Goal: Task Accomplishment & Management: Use online tool/utility

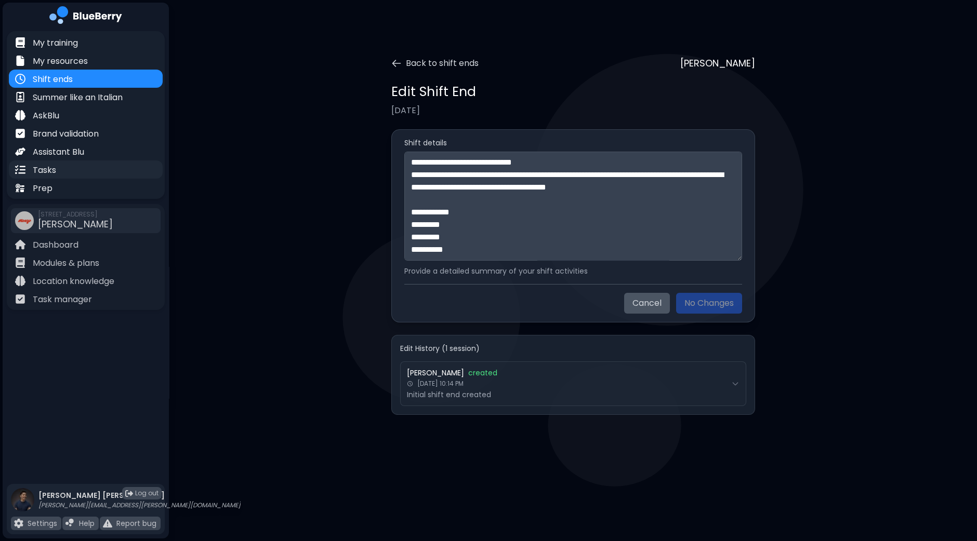
click at [43, 169] on p "Tasks" at bounding box center [44, 170] width 23 height 12
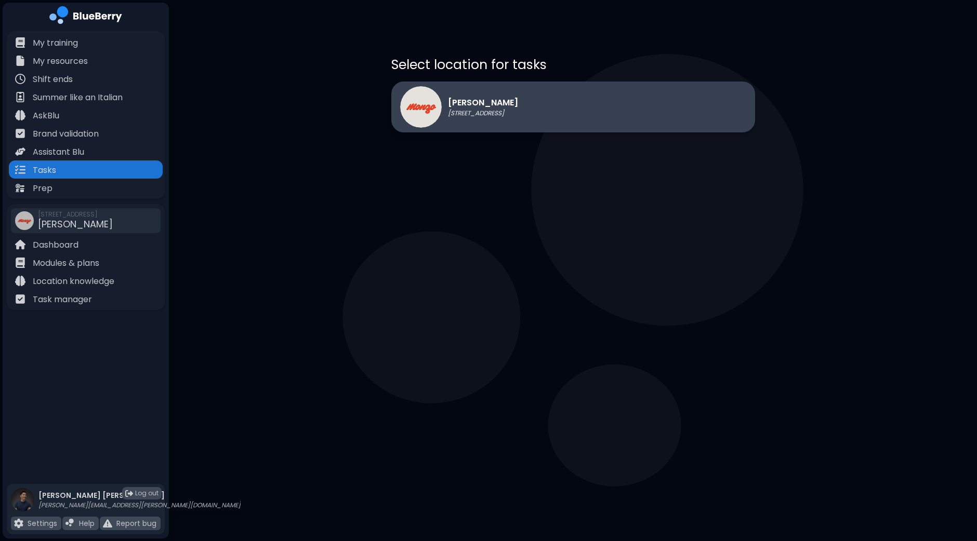
click at [514, 110] on p "[STREET_ADDRESS]" at bounding box center [483, 113] width 70 height 8
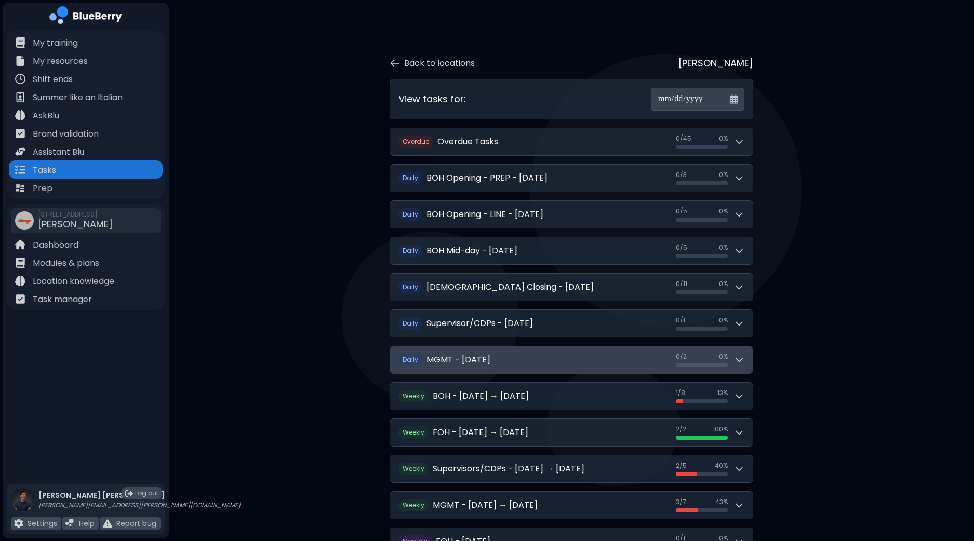
click at [742, 362] on icon at bounding box center [739, 360] width 10 height 10
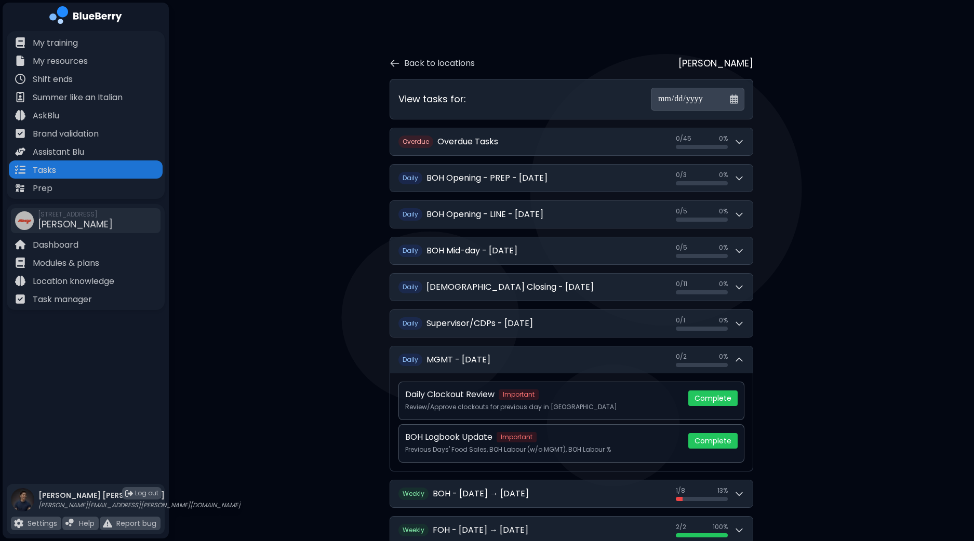
scroll to position [259, 0]
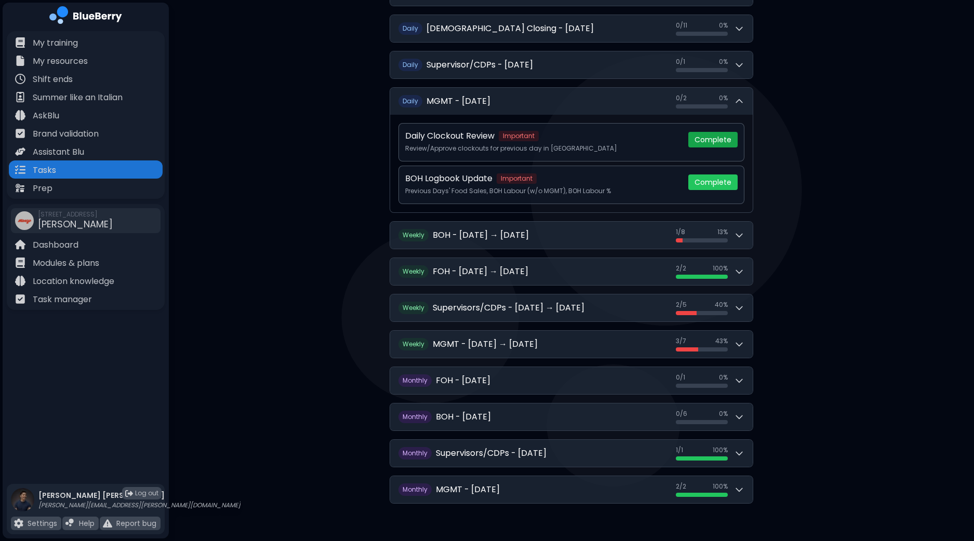
click at [715, 140] on button "Complete" at bounding box center [712, 140] width 49 height 16
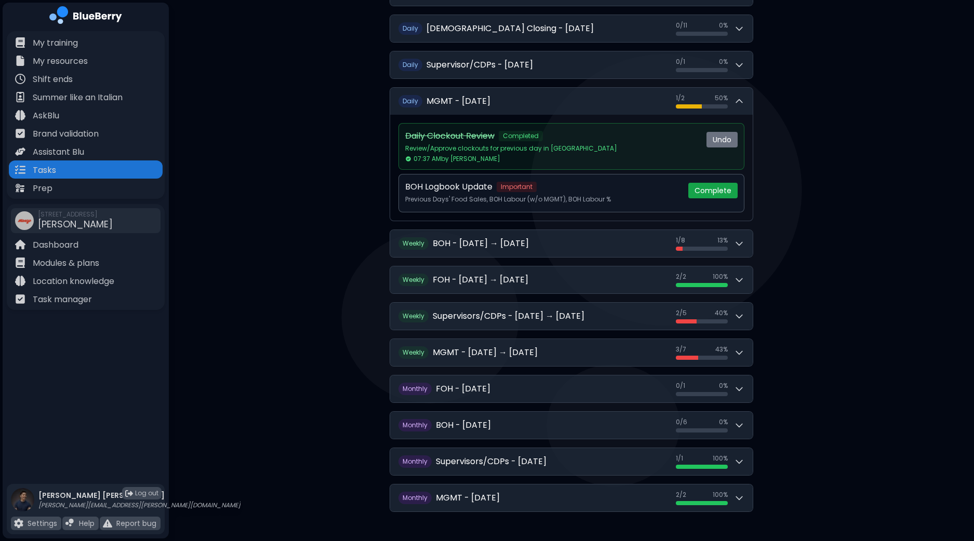
click at [712, 189] on button "Complete" at bounding box center [712, 191] width 49 height 16
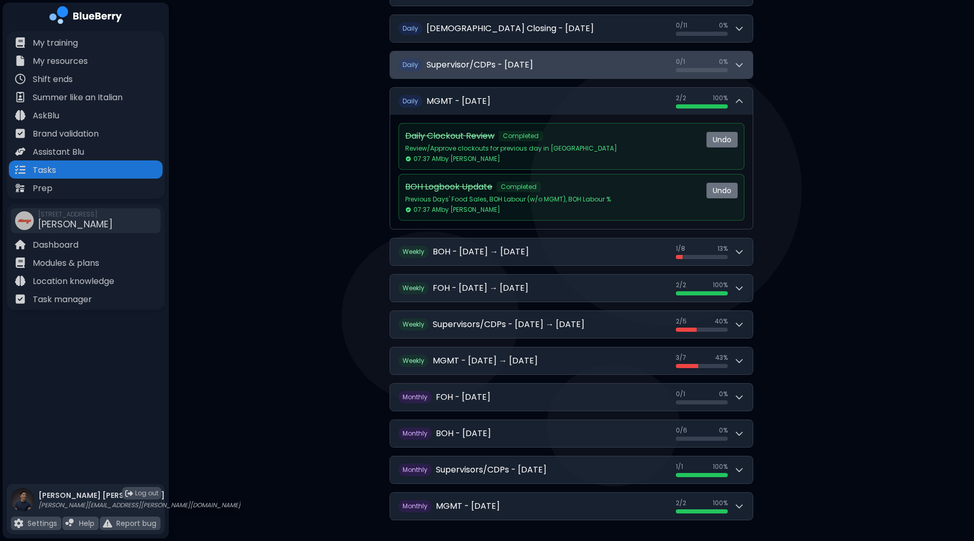
click at [748, 71] on button "D aily Supervisor/CDPs - [DATE] 0 / 1 0 / 1 0 %" at bounding box center [571, 64] width 363 height 27
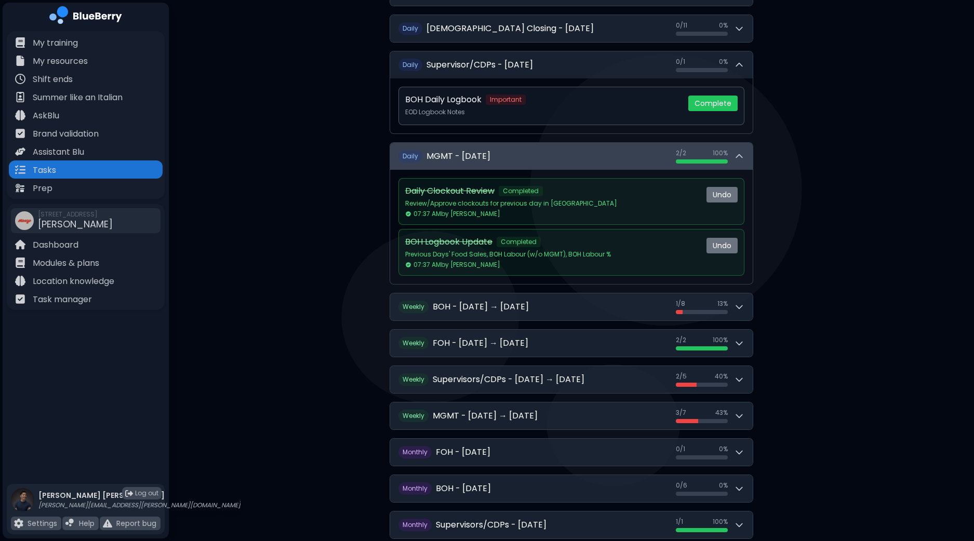
click at [743, 157] on icon at bounding box center [739, 156] width 10 height 10
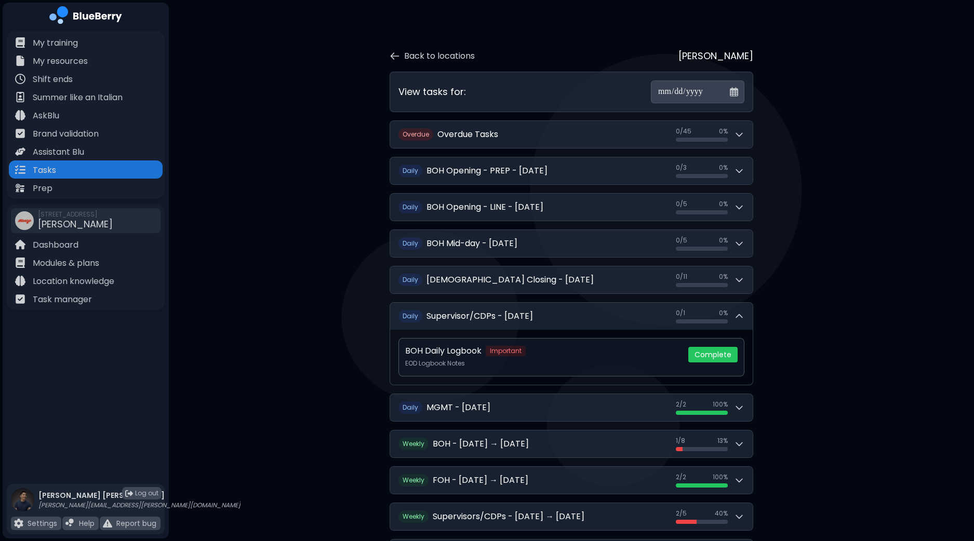
scroll to position [0, 0]
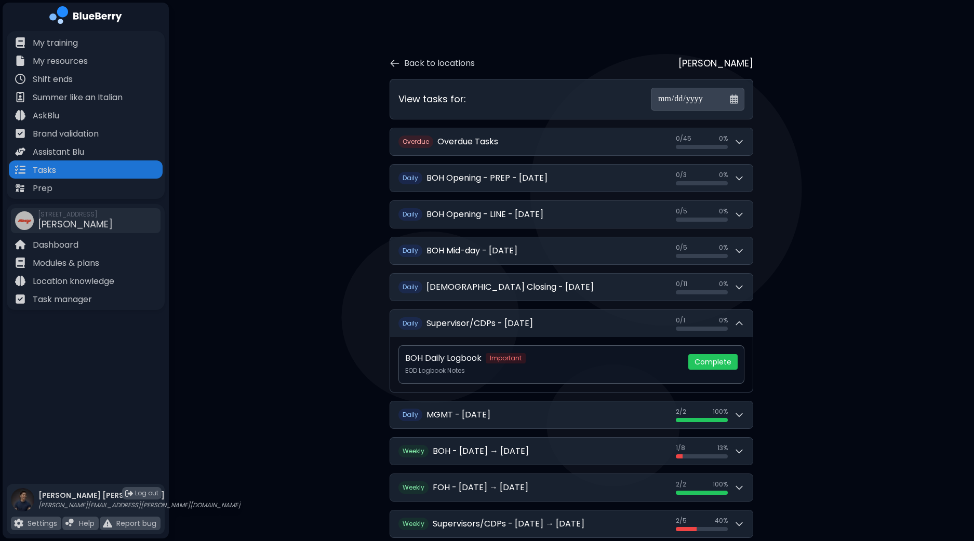
click at [733, 101] on input "**********" at bounding box center [698, 99] width 94 height 23
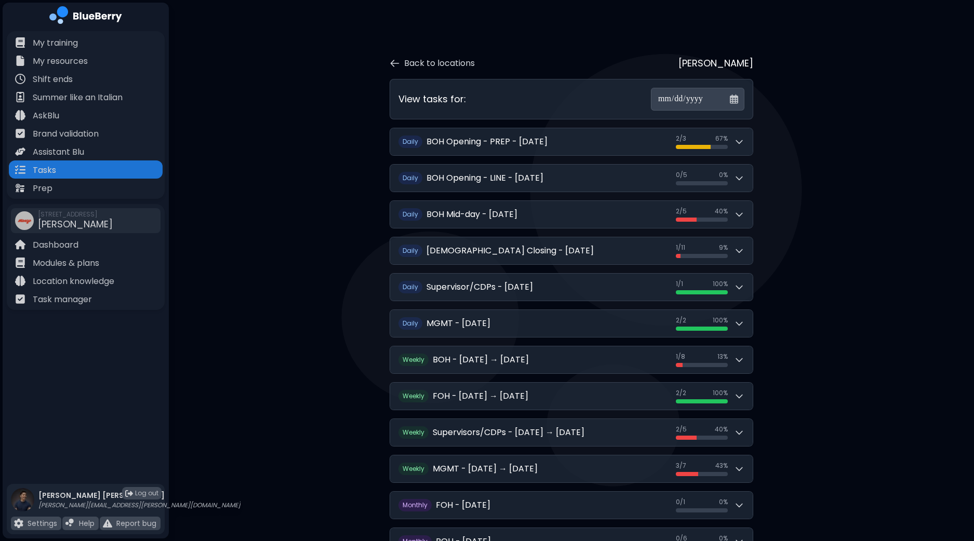
click at [733, 100] on input "**********" at bounding box center [698, 99] width 94 height 23
click at [835, 88] on div "**********" at bounding box center [571, 335] width 805 height 670
click at [730, 98] on input "**********" at bounding box center [698, 99] width 94 height 23
type input "**********"
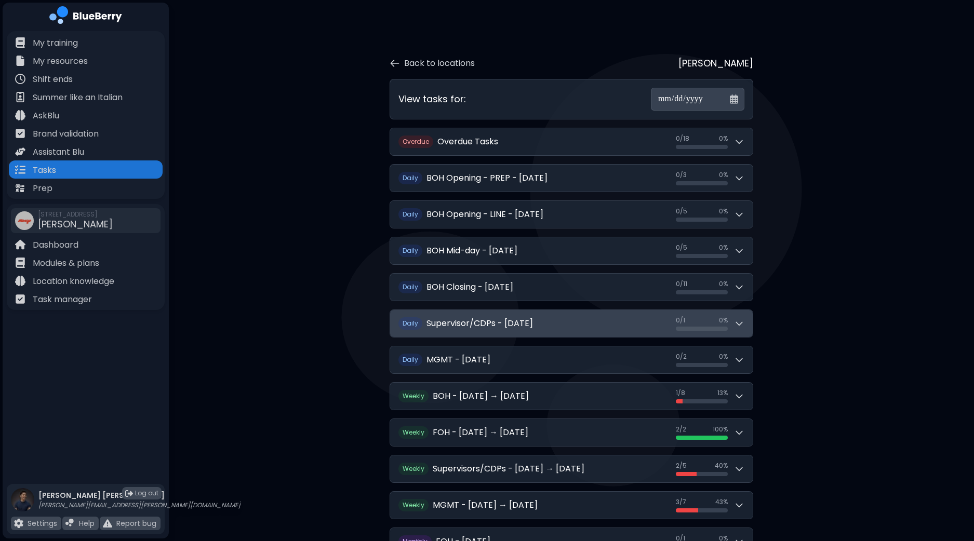
click at [745, 323] on button "D aily Supervisor/CDPs - [DATE] 0 / 1 0 / 1 0 %" at bounding box center [571, 323] width 363 height 27
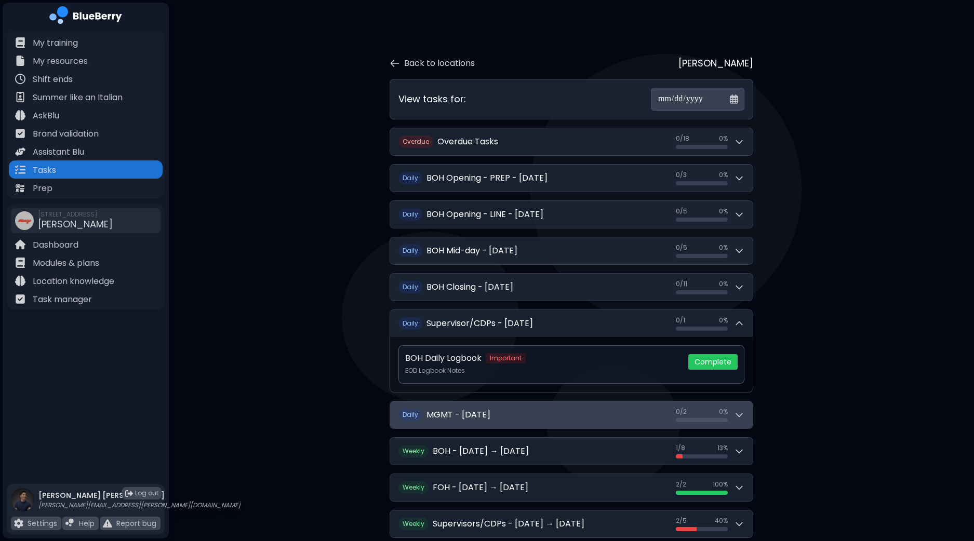
click at [737, 420] on button "D aily MGMT - [DATE] 0 / 2 0 / 2 0 %" at bounding box center [571, 415] width 363 height 27
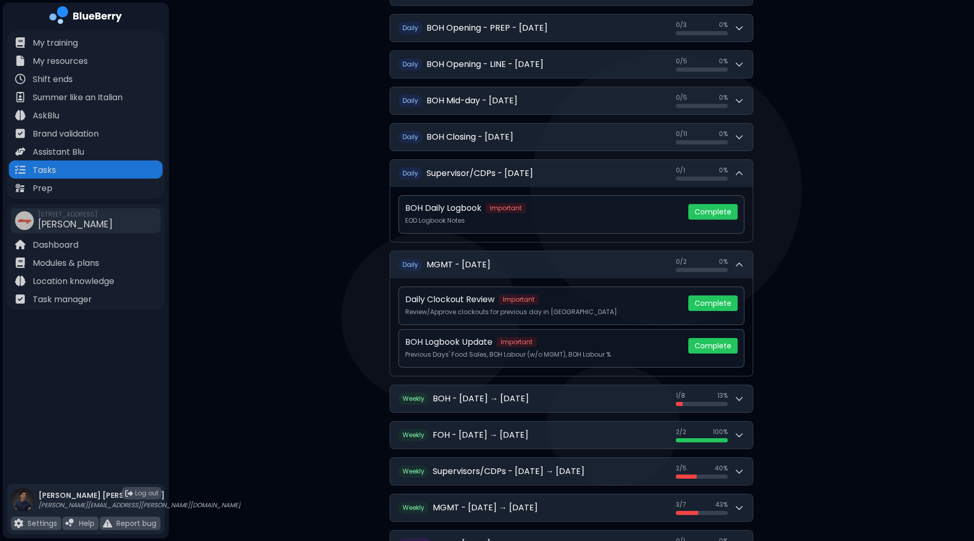
scroll to position [129, 0]
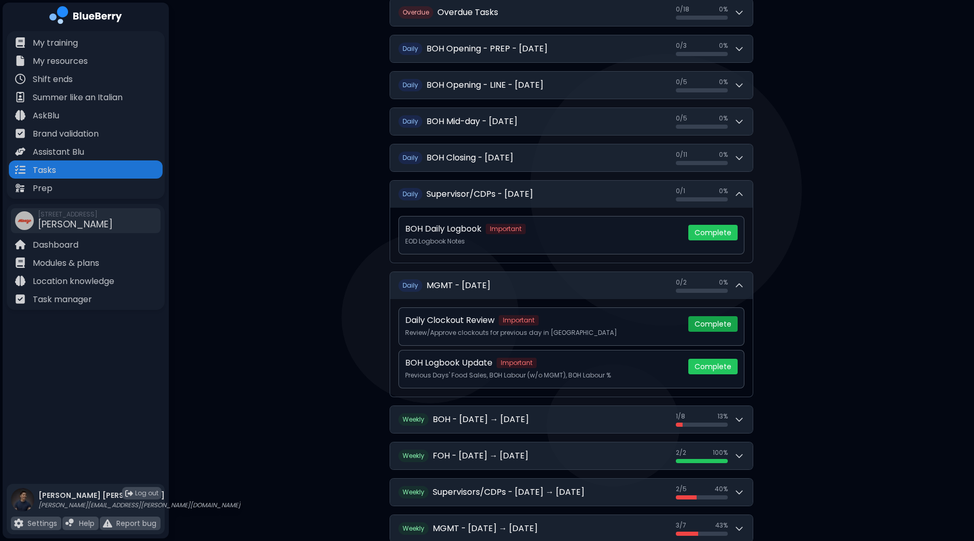
click at [724, 326] on button "Complete" at bounding box center [712, 324] width 49 height 16
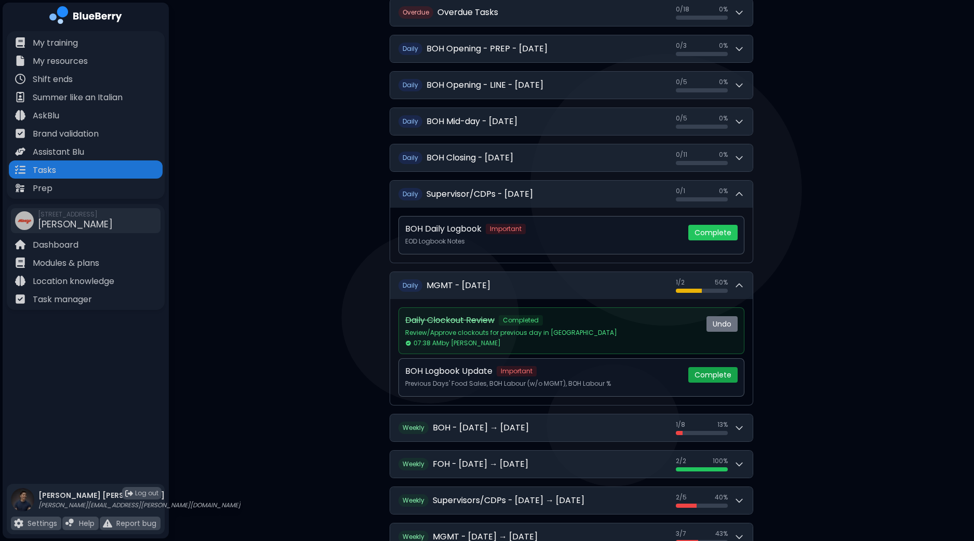
click at [717, 378] on button "Complete" at bounding box center [712, 375] width 49 height 16
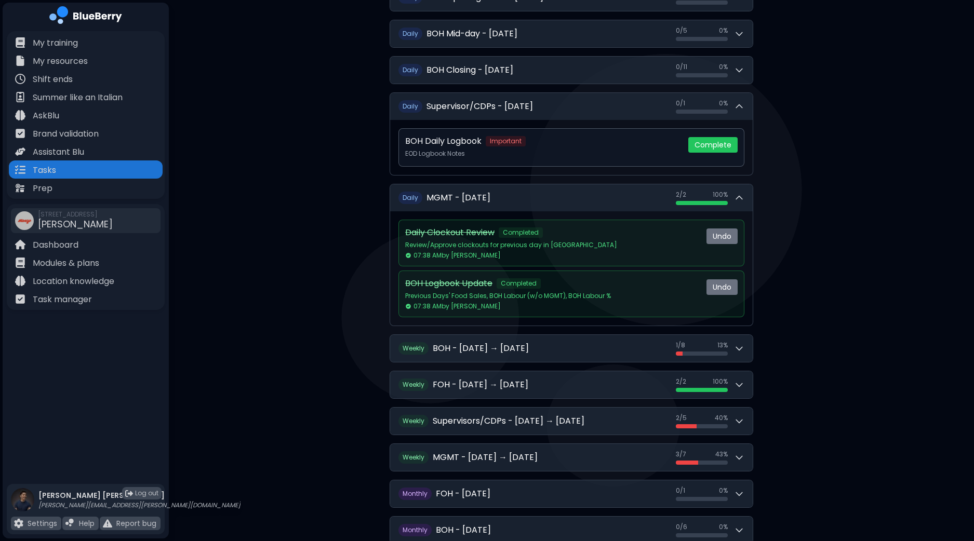
scroll to position [259, 0]
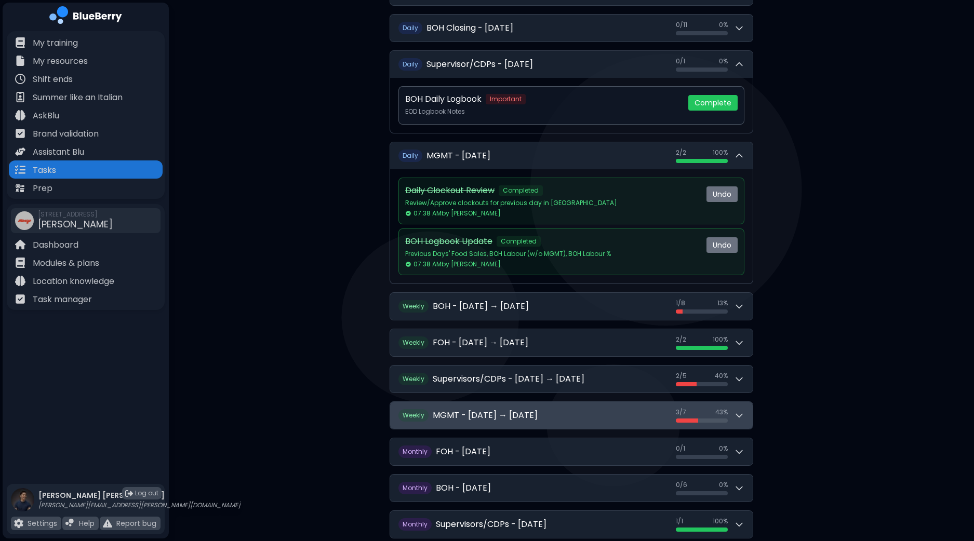
click at [746, 417] on button "W eekly MGMT - [DATE] → [DATE] 3 / 7 3 / 7 43 %" at bounding box center [571, 415] width 363 height 27
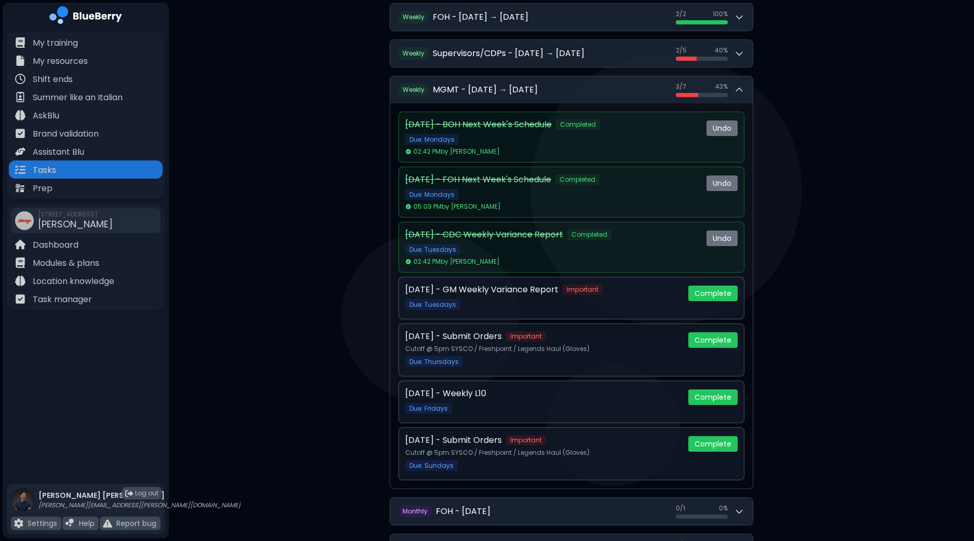
scroll to position [649, 0]
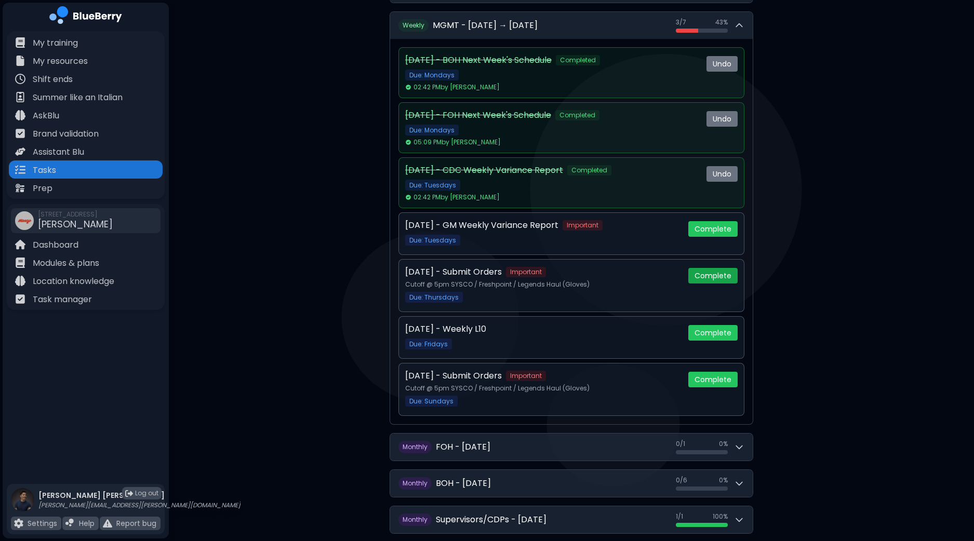
click at [716, 275] on button "Complete" at bounding box center [712, 276] width 49 height 16
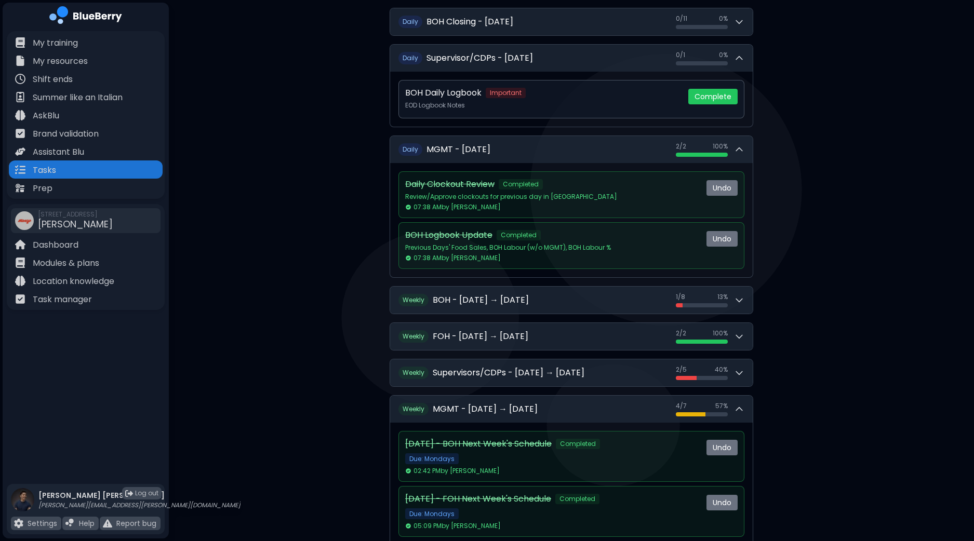
scroll to position [259, 0]
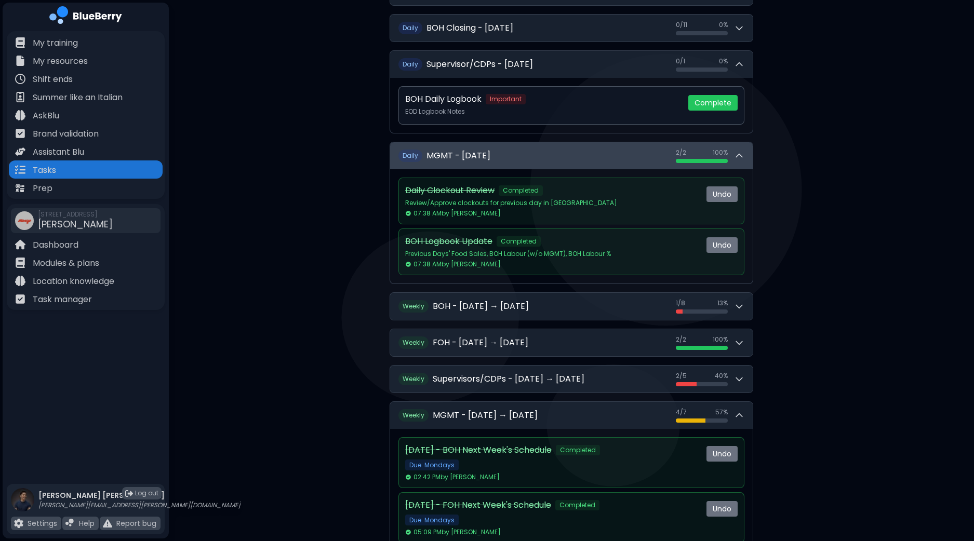
click at [745, 156] on button "D aily MGMT - [DATE] 2 / 2 2 / 2 100 %" at bounding box center [571, 155] width 363 height 27
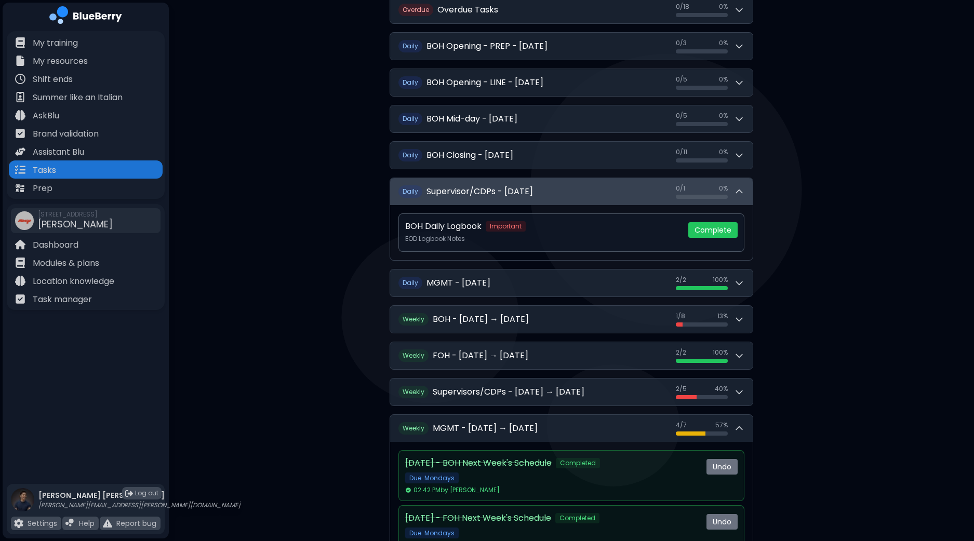
scroll to position [0, 0]
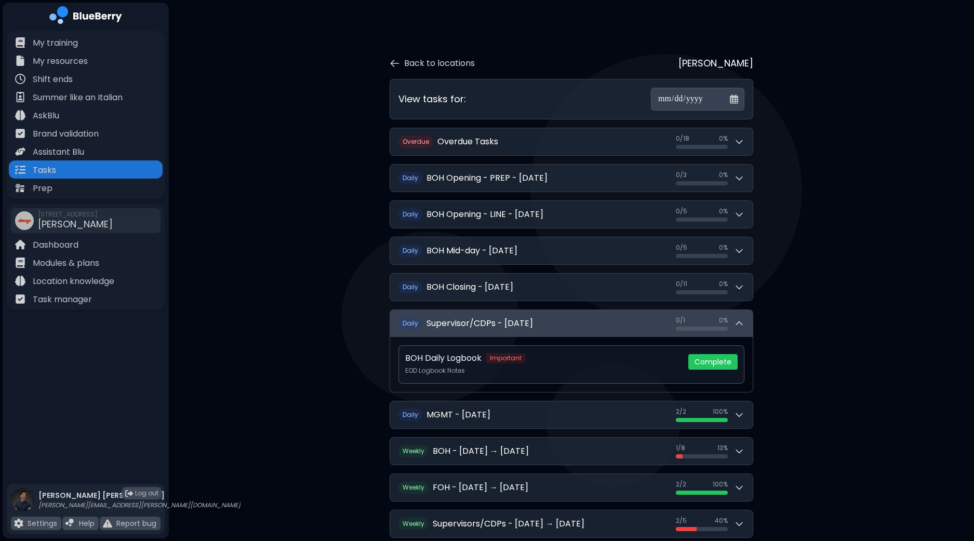
click at [743, 324] on icon at bounding box center [739, 323] width 10 height 10
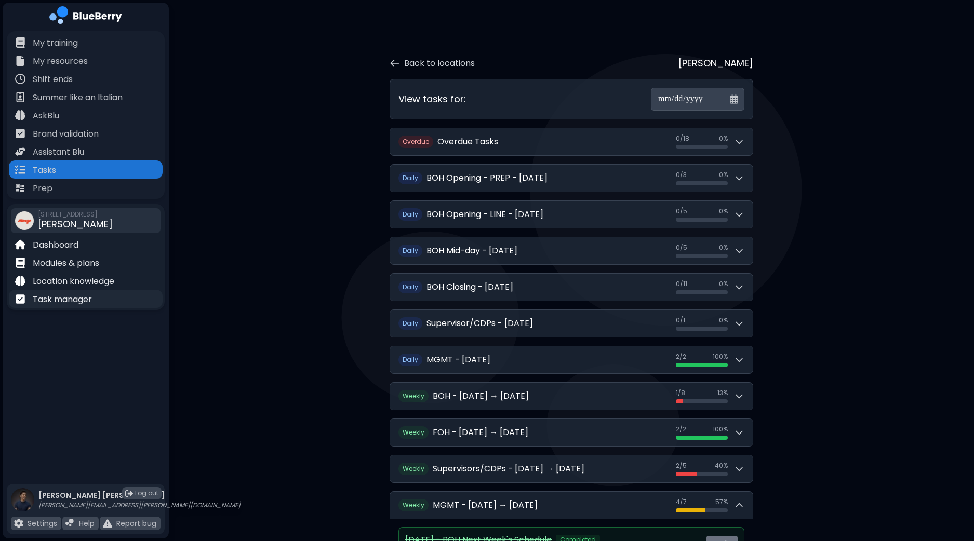
click at [77, 303] on p "Task manager" at bounding box center [62, 300] width 59 height 12
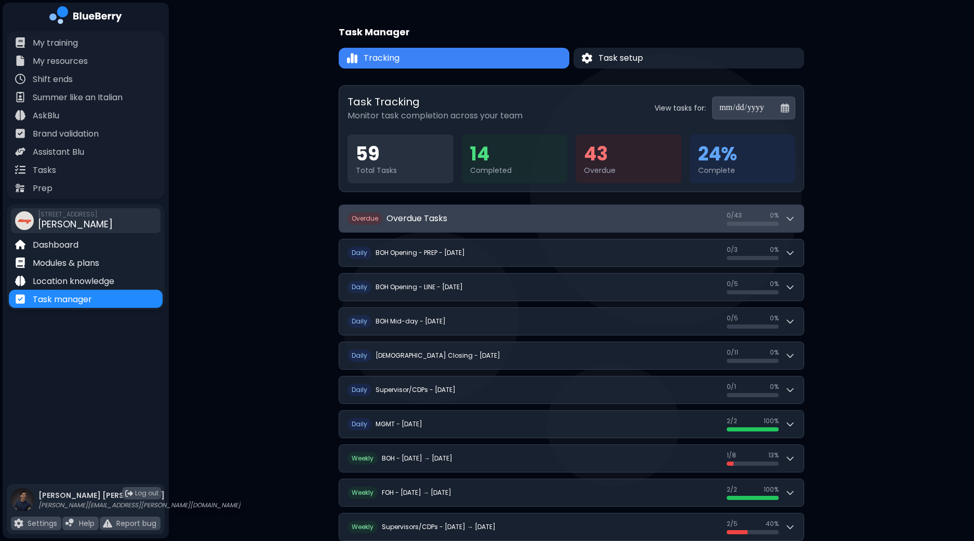
click at [799, 224] on button "O verdue Overdue Tasks 0 / 43 0 / 43 0 %" at bounding box center [571, 218] width 464 height 27
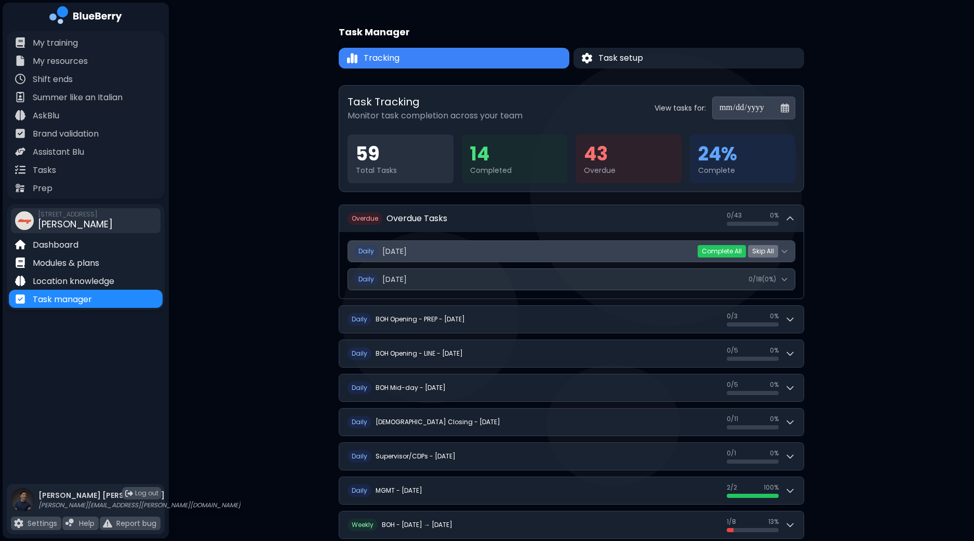
click at [786, 254] on icon at bounding box center [784, 251] width 8 height 8
click at [785, 250] on icon at bounding box center [784, 251] width 8 height 8
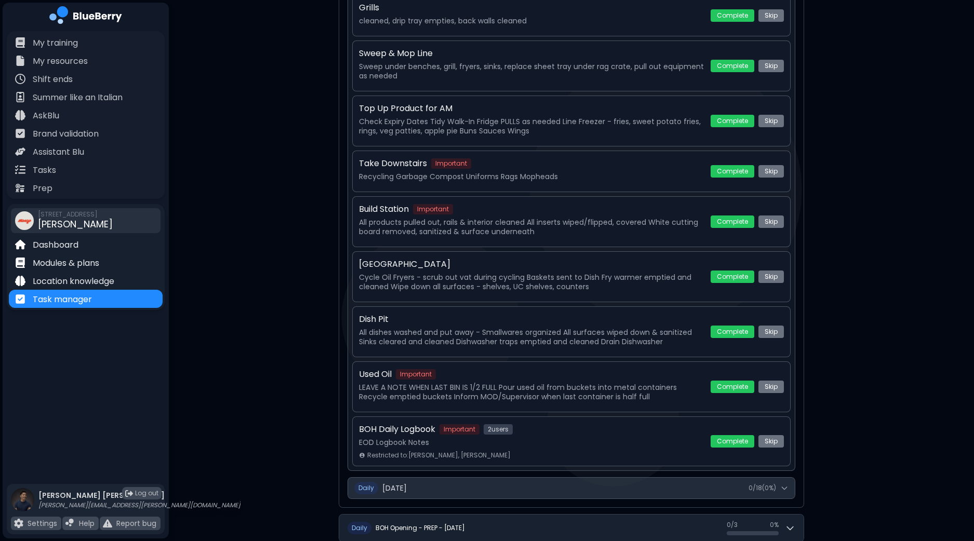
scroll to position [1169, 0]
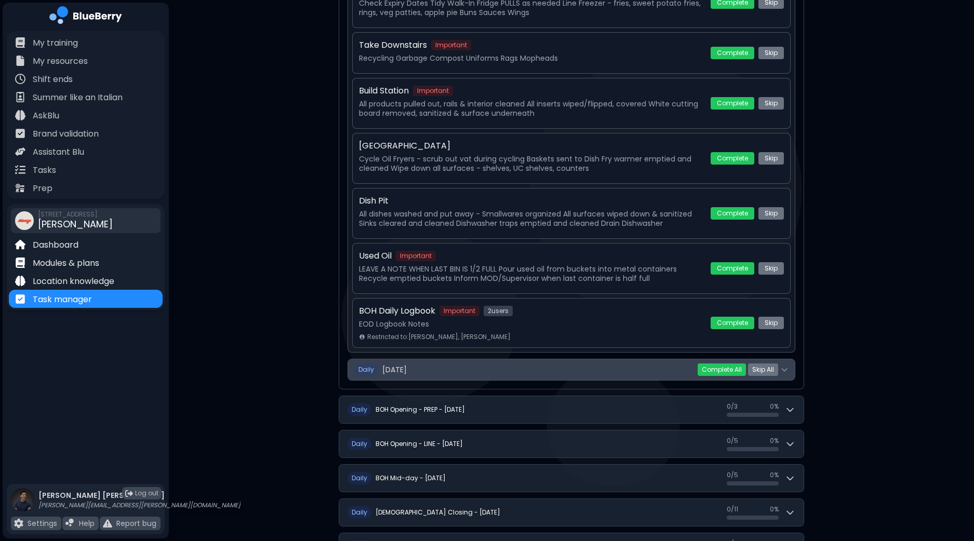
click at [783, 366] on icon at bounding box center [784, 370] width 8 height 8
click at [789, 359] on button "Daily [DATE] 0 / 18 ( 0 %)" at bounding box center [571, 369] width 447 height 21
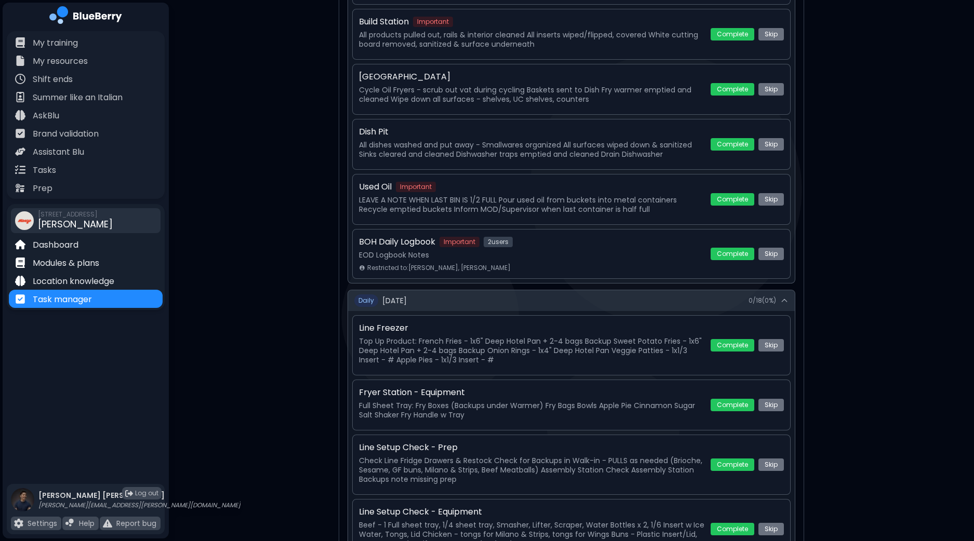
scroll to position [1038, 0]
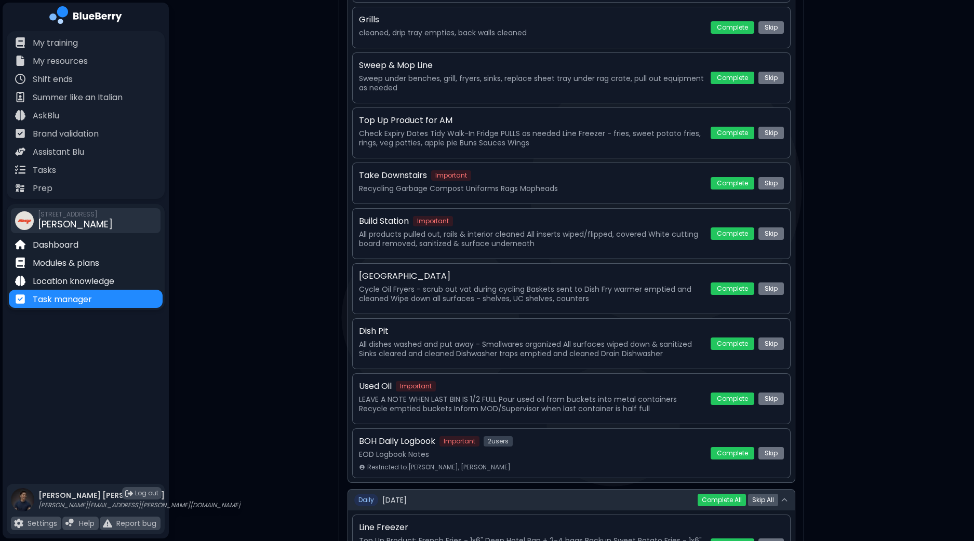
click at [766, 494] on button "Skip All" at bounding box center [763, 500] width 30 height 12
click at [740, 495] on button "Yes" at bounding box center [745, 500] width 19 height 10
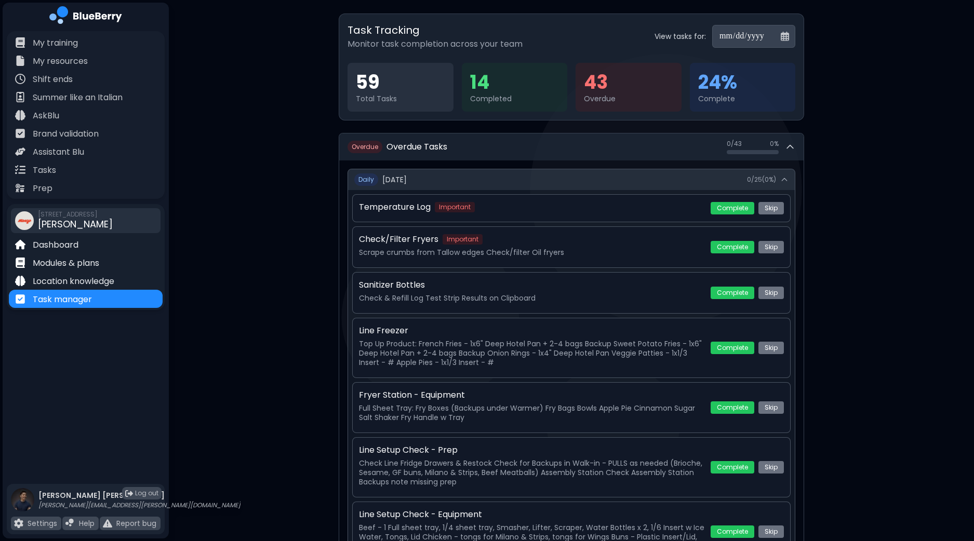
scroll to position [0, 0]
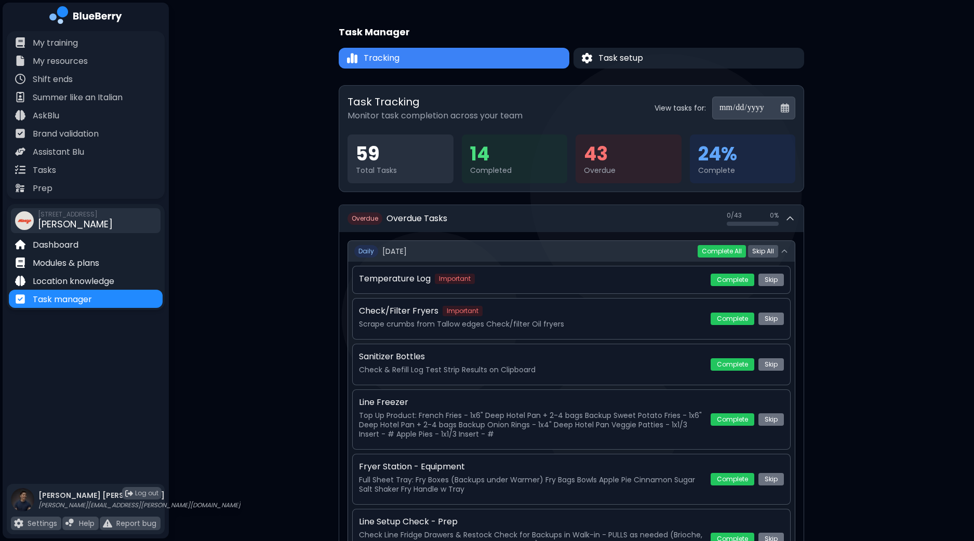
click at [763, 250] on button "Skip All" at bounding box center [763, 251] width 30 height 12
click at [747, 252] on button "Yes" at bounding box center [745, 251] width 19 height 10
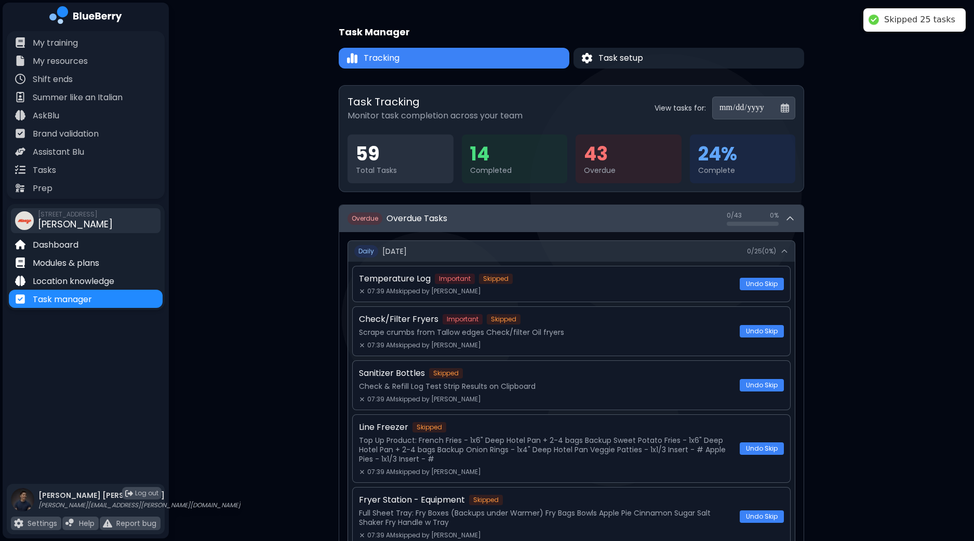
click at [795, 222] on button "O verdue Overdue Tasks 0 / 43 0 / 43 0 %" at bounding box center [571, 218] width 464 height 27
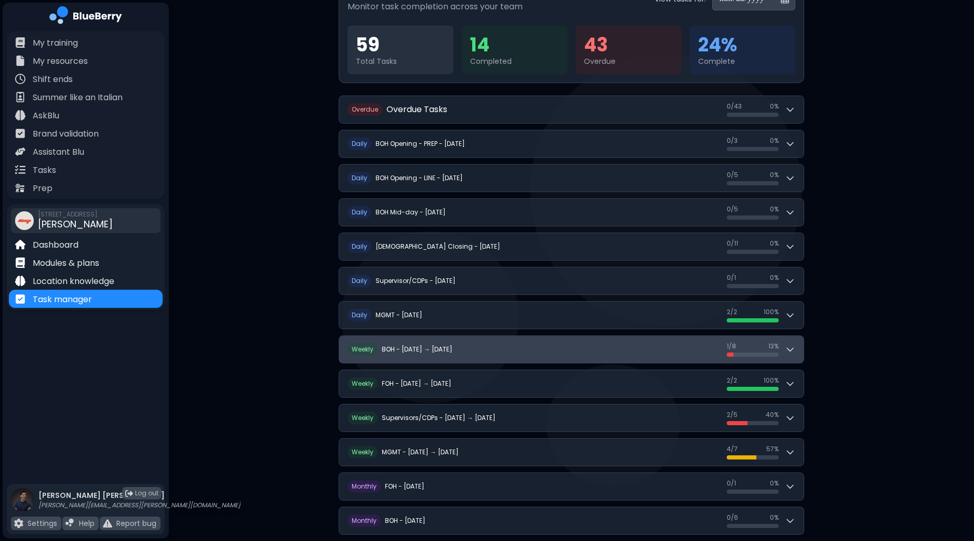
scroll to position [129, 0]
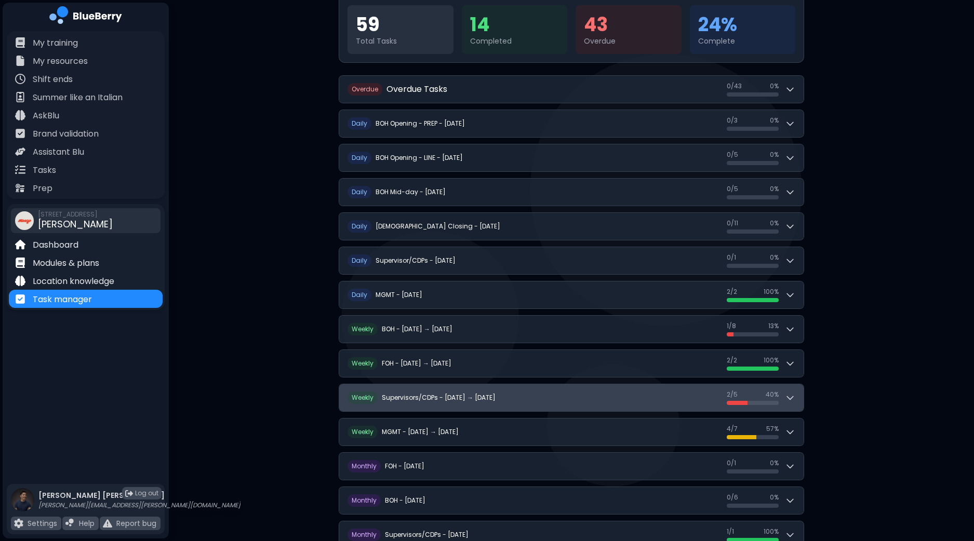
click at [803, 394] on button "W eekly Supervisors/CDPs - [DATE] → [DATE] 2 / 5 2 / 5 40 %" at bounding box center [571, 397] width 464 height 27
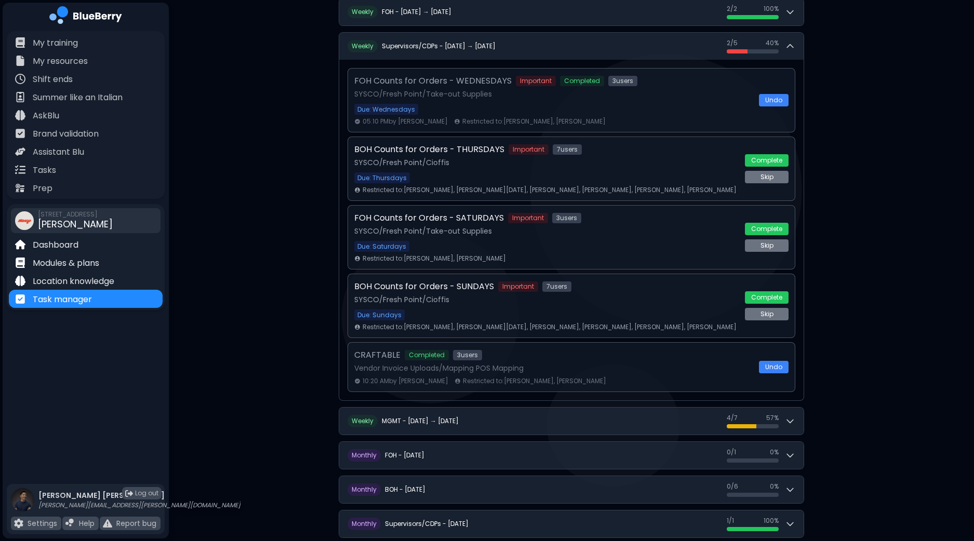
scroll to position [403, 0]
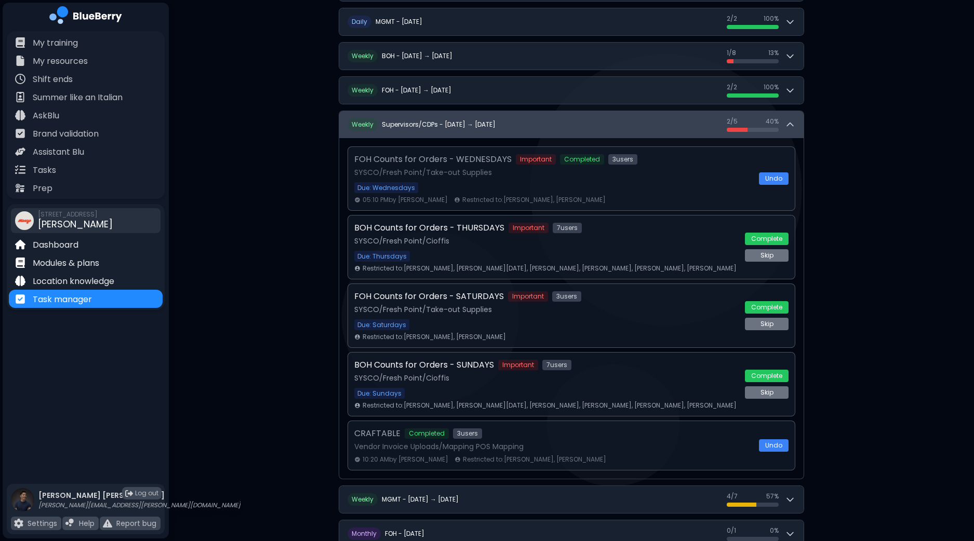
click at [798, 121] on button "W eekly Supervisors/CDPs - [DATE] → [DATE] 2 / 5 2 / 5 40 %" at bounding box center [571, 124] width 464 height 27
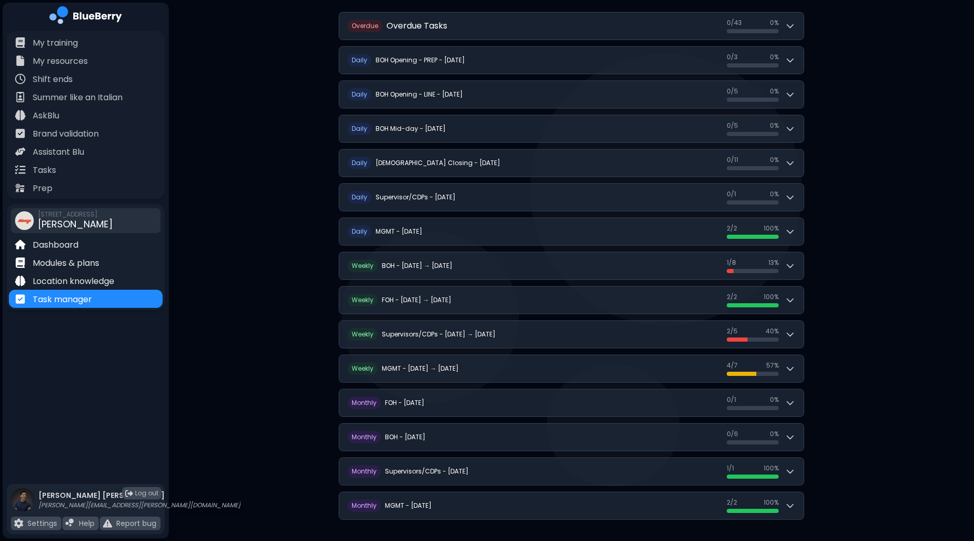
scroll to position [0, 0]
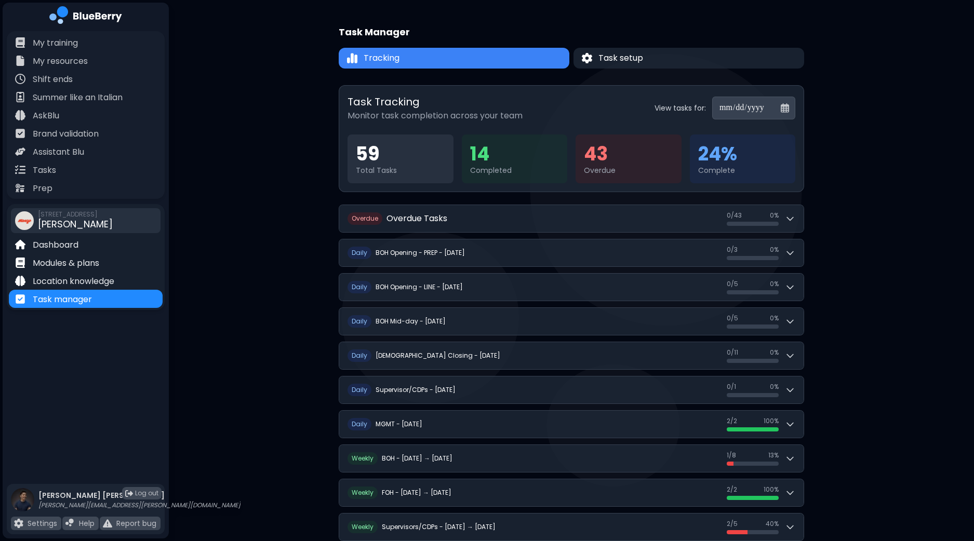
click at [744, 108] on input "**********" at bounding box center [753, 108] width 83 height 23
click at [784, 110] on input "**********" at bounding box center [753, 108] width 83 height 23
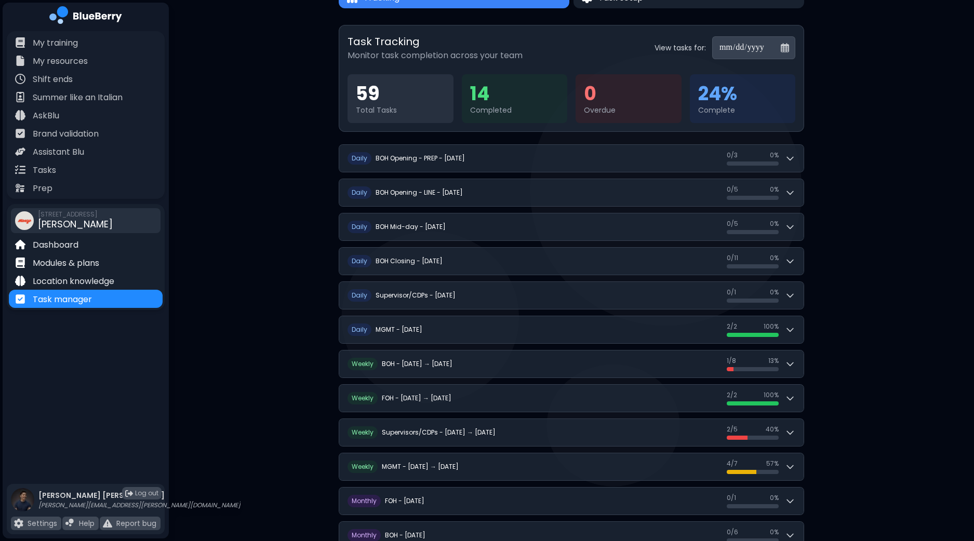
scroll to position [158, 0]
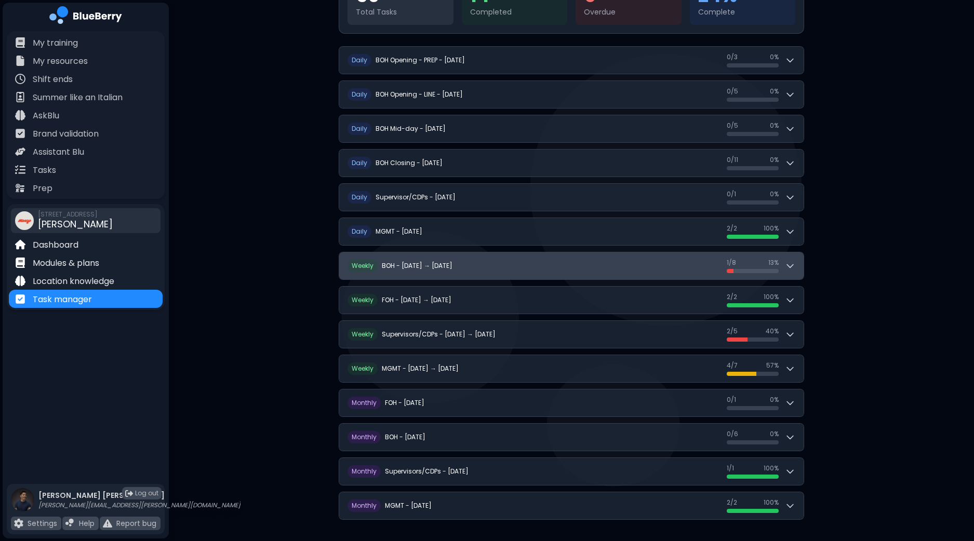
click at [798, 263] on button "W eekly BOH - [DATE] → [DATE] 1 / 8 1 / 8 13 %" at bounding box center [571, 265] width 464 height 27
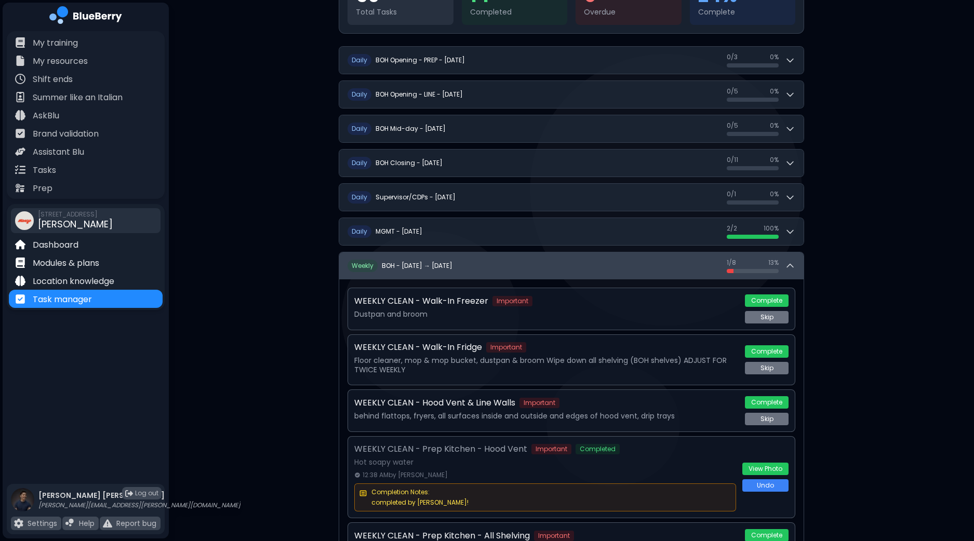
click at [798, 263] on button "W eekly BOH - [DATE] → [DATE] 1 / 8 1 / 8 13 %" at bounding box center [571, 265] width 464 height 27
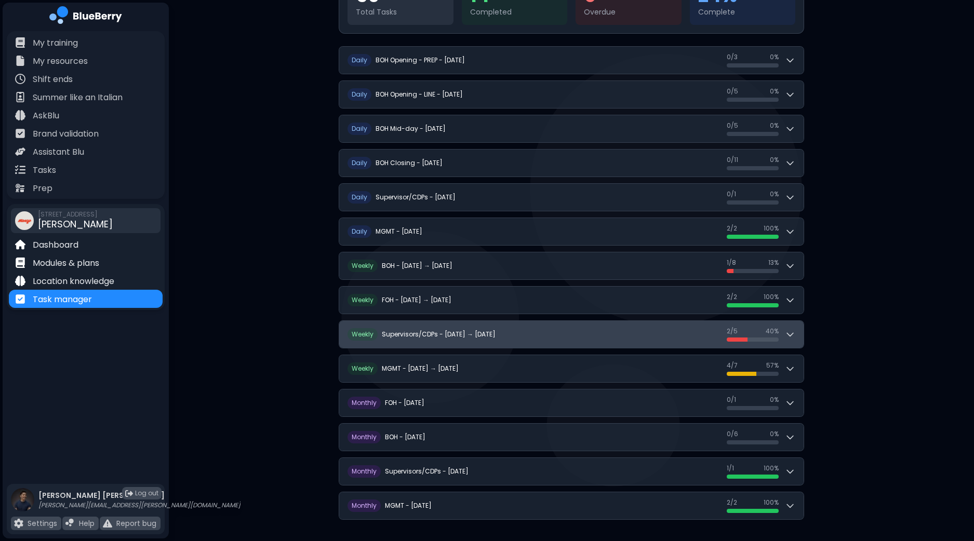
click at [803, 330] on button "W eekly Supervisors/CDPs - [DATE] → [DATE] 2 / 5 2 / 5 40 %" at bounding box center [571, 334] width 464 height 27
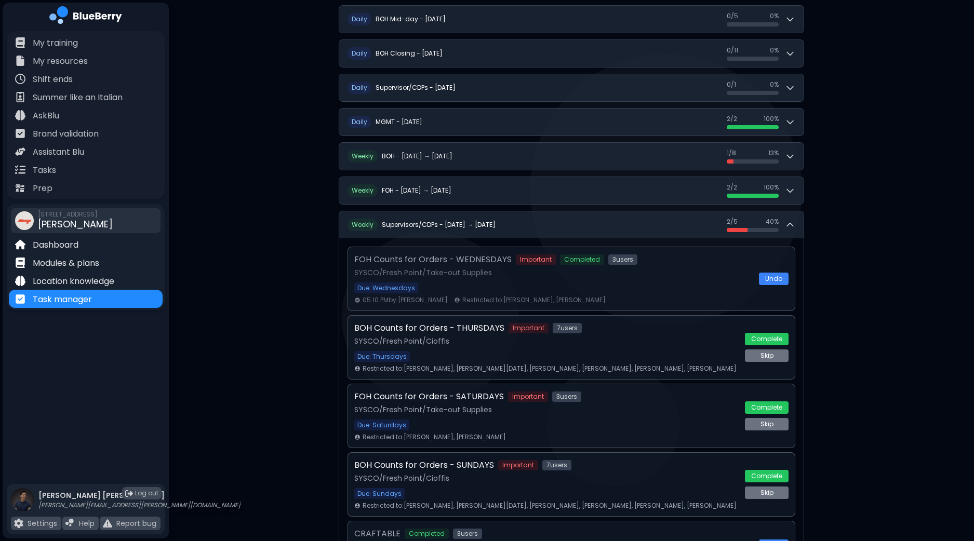
scroll to position [288, 0]
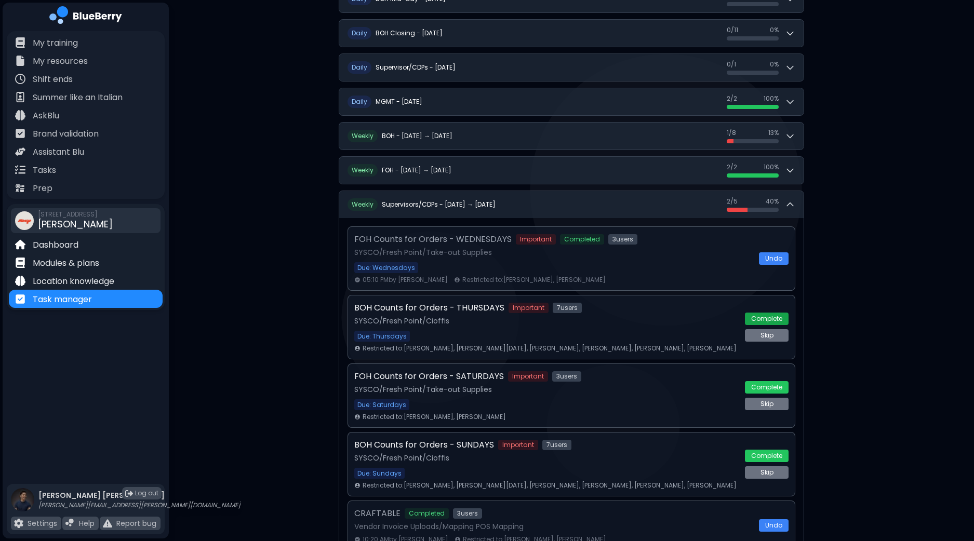
click at [781, 318] on div "BOH Counts for Orders - THURSDAYS Important 7 user s SYSCO/Fresh Point/Cioffis …" at bounding box center [572, 327] width 448 height 64
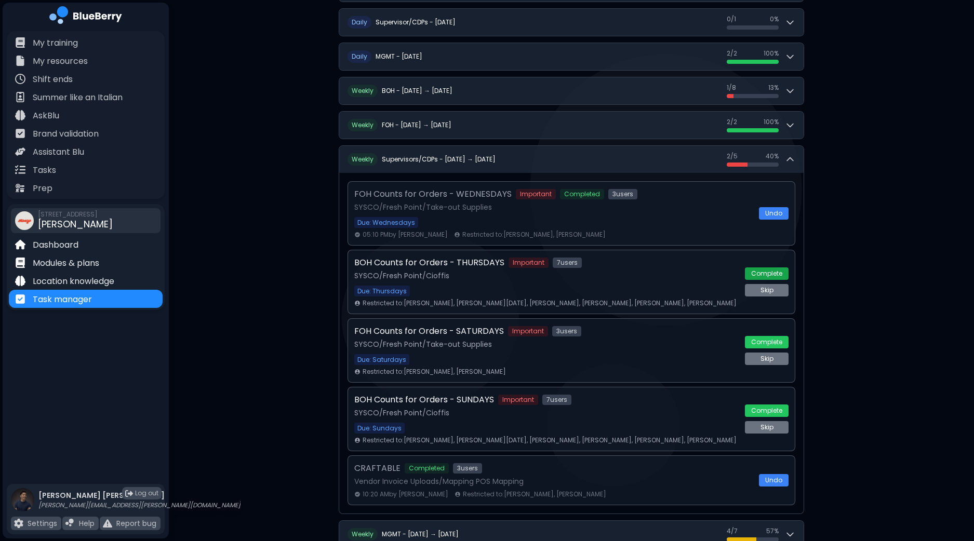
scroll to position [353, 0]
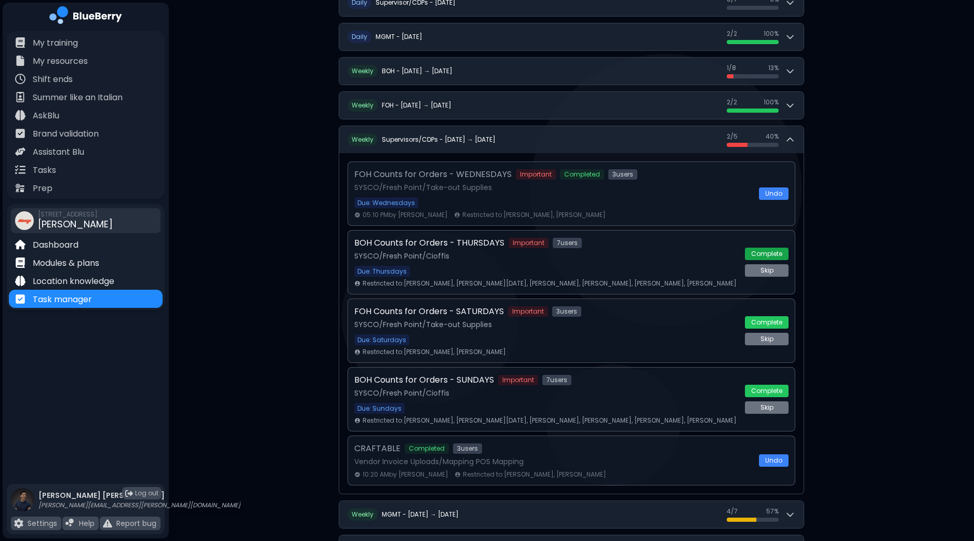
click at [779, 252] on button "Complete" at bounding box center [767, 254] width 44 height 12
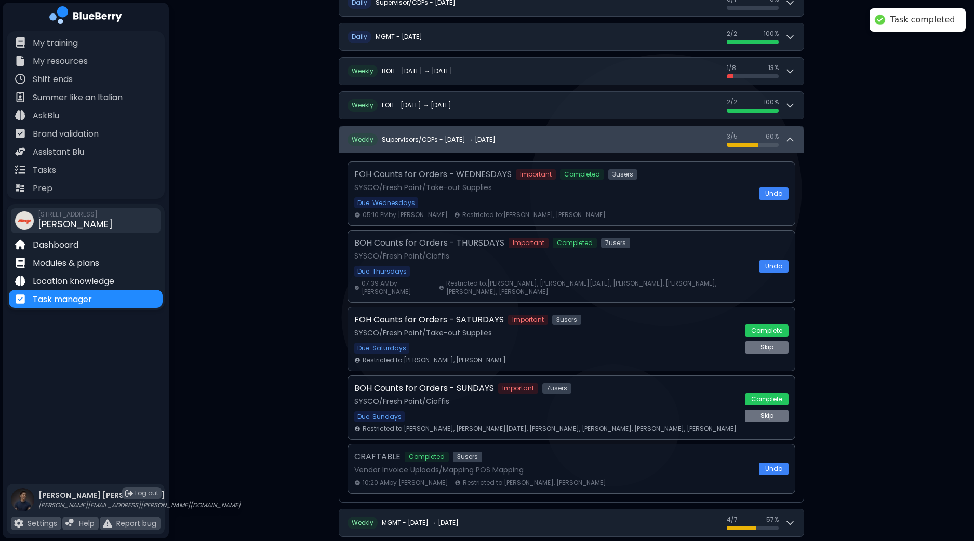
click at [796, 133] on button "W eekly Supervisors/CDPs - [DATE] → [DATE] 3 / 5 3 / 5 60 %" at bounding box center [571, 139] width 464 height 27
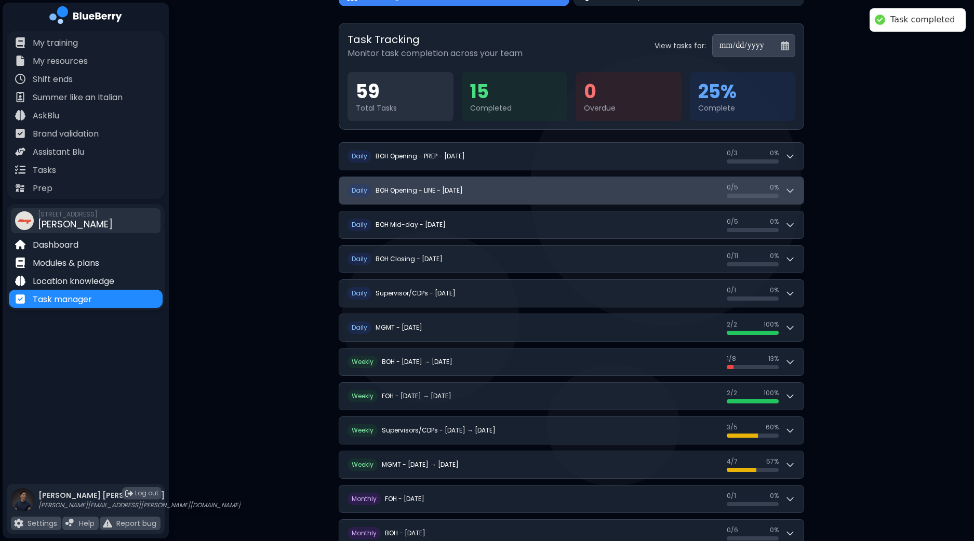
scroll to position [0, 0]
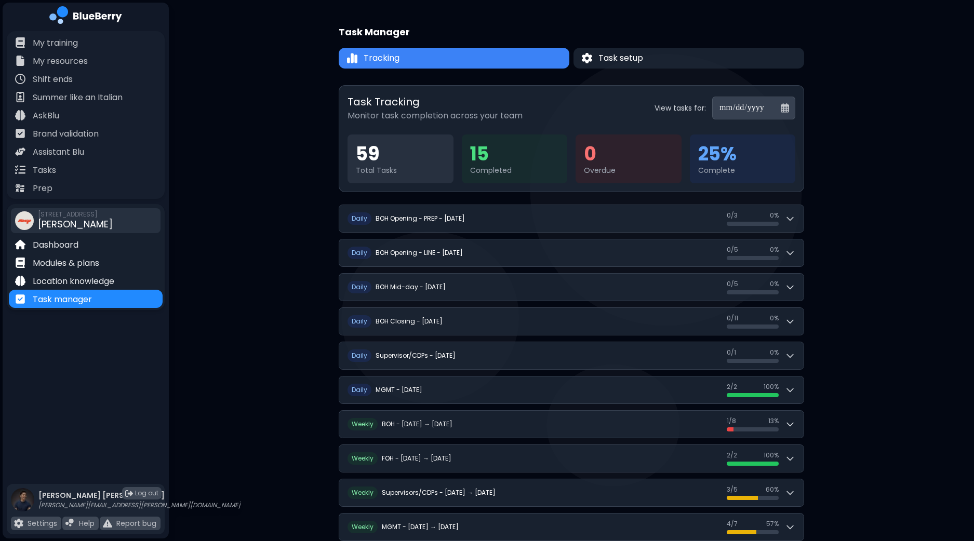
click at [781, 106] on input "**********" at bounding box center [753, 108] width 83 height 23
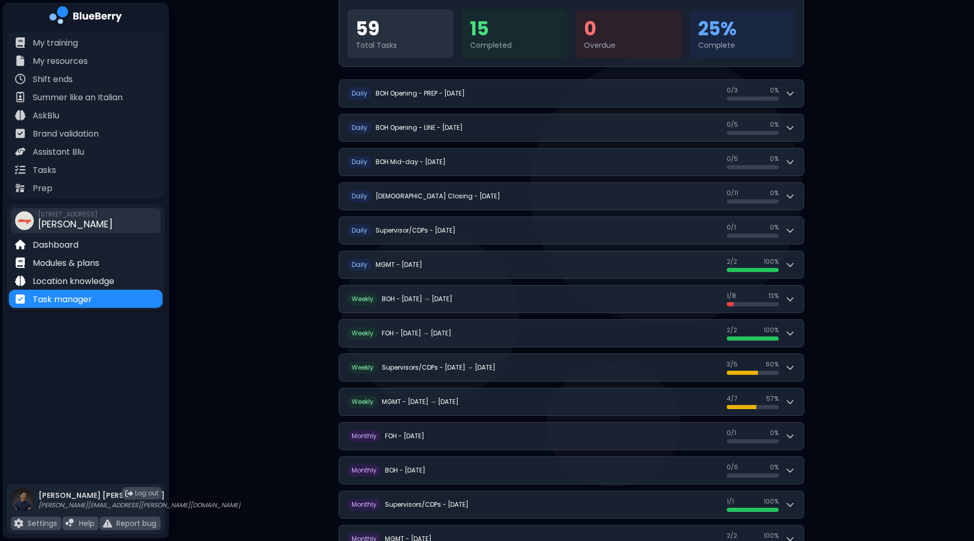
scroll to position [129, 0]
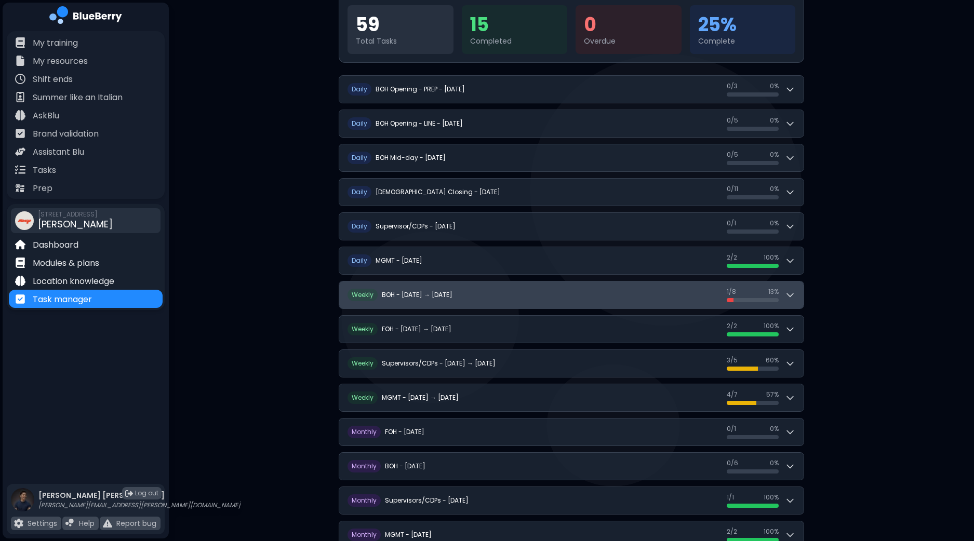
click at [795, 297] on button "W eekly BOH - [DATE] → [DATE] 1 / 8 1 / 8 13 %" at bounding box center [571, 295] width 464 height 27
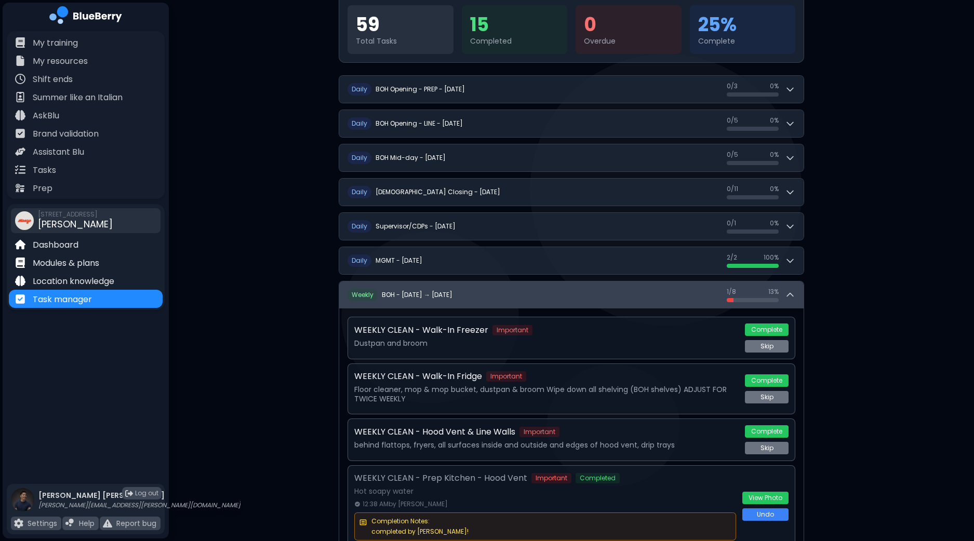
click at [795, 297] on button "W eekly BOH - [DATE] → [DATE] 1 / 8 1 / 8 13 %" at bounding box center [571, 295] width 464 height 27
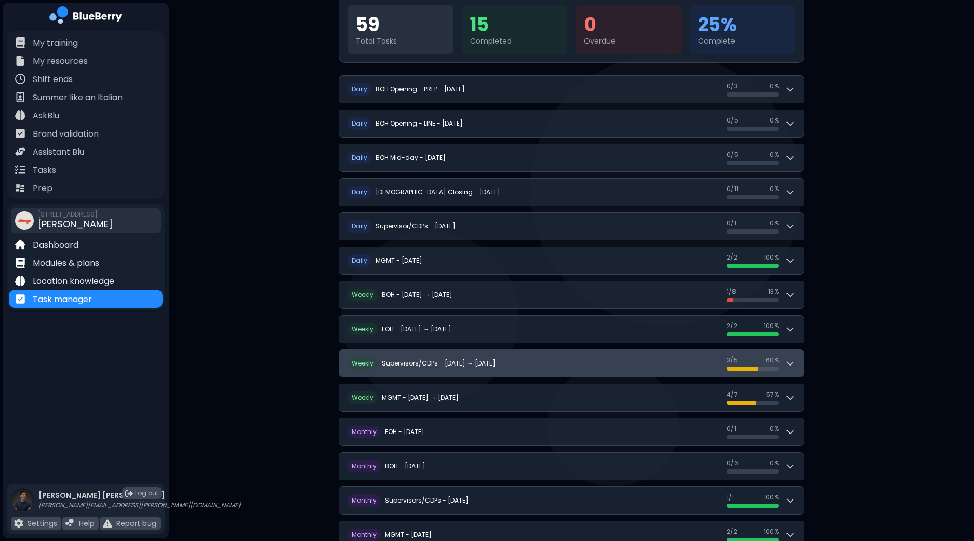
click at [792, 359] on icon at bounding box center [790, 363] width 10 height 10
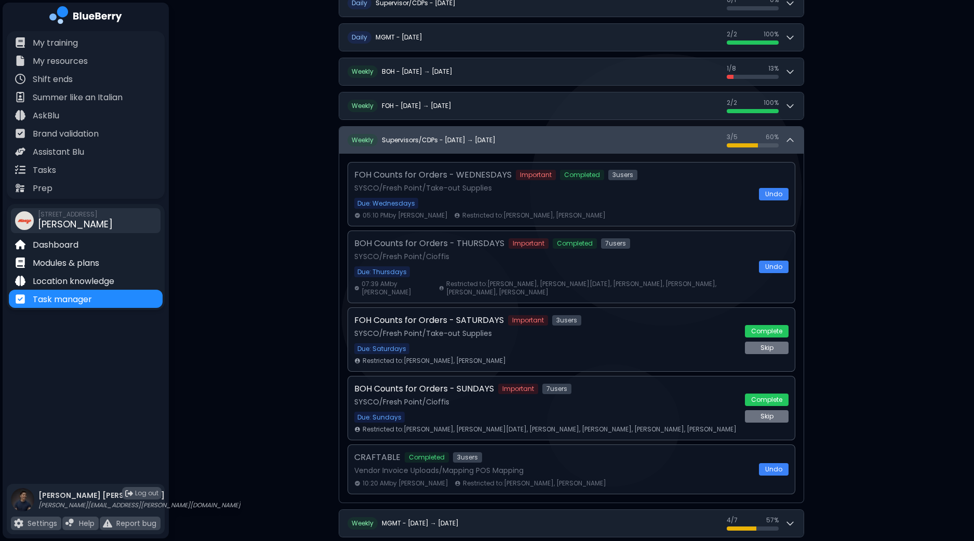
scroll to position [390, 0]
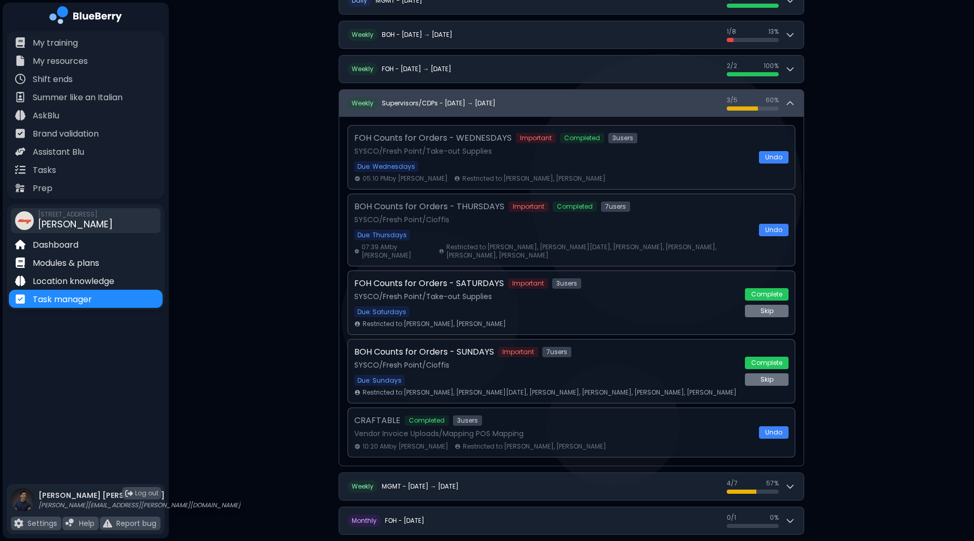
click at [795, 100] on div "3 / 5 3 / 5 60 %" at bounding box center [761, 103] width 69 height 15
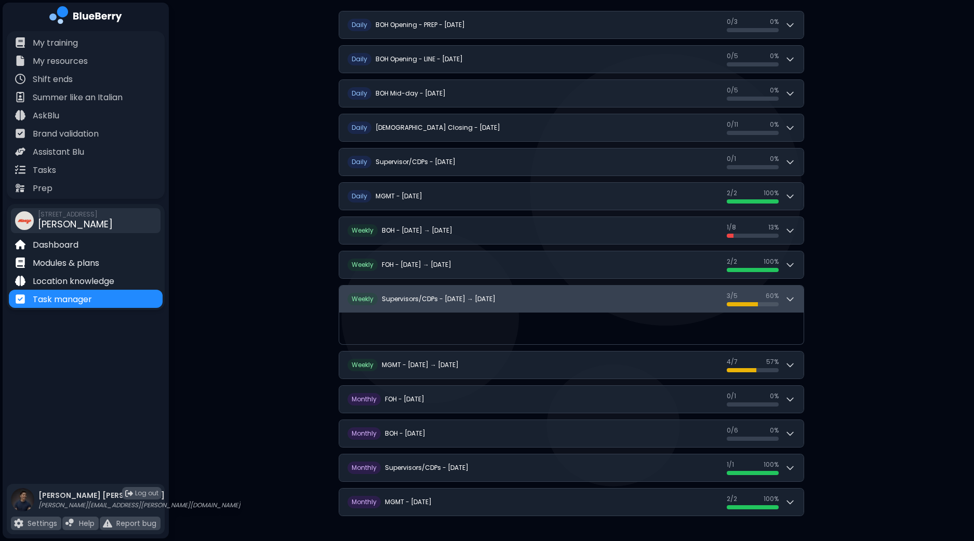
scroll to position [158, 0]
